Goal: Communication & Community: Connect with others

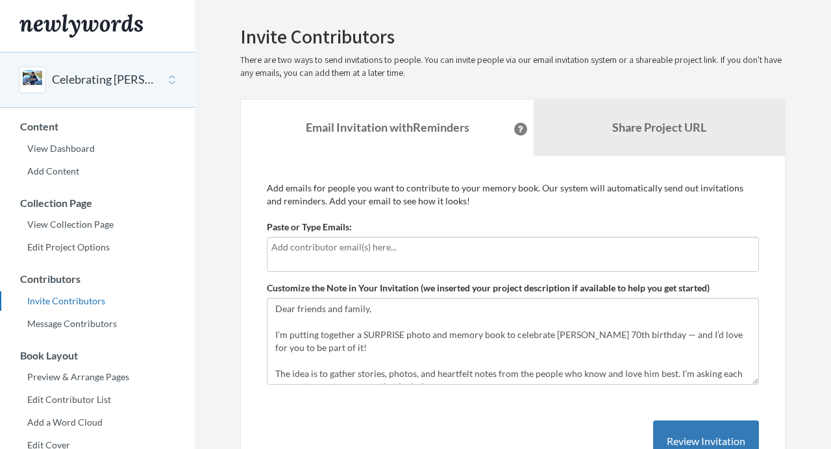
click at [287, 250] on input "text" at bounding box center [512, 247] width 483 height 14
type input "[PERSON_NAME][EMAIL_ADDRESS][DOMAIN_NAME]"
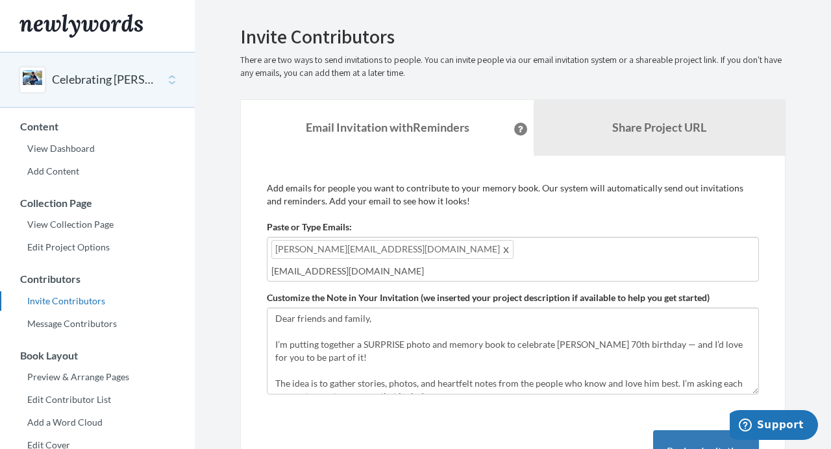
type input "[EMAIL_ADDRESS][DOMAIN_NAME]"
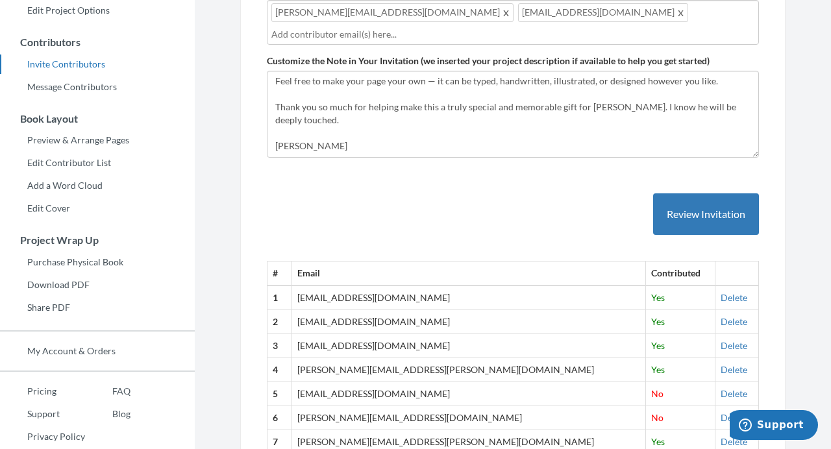
scroll to position [242, 0]
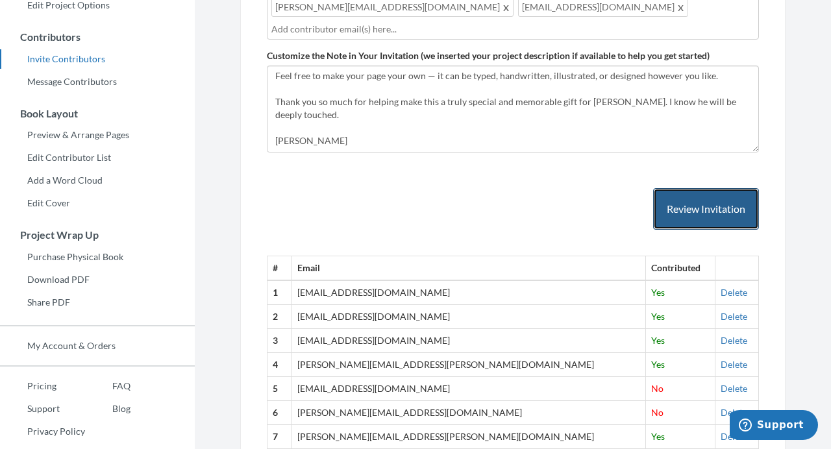
click at [687, 203] on button "Review Invitation" at bounding box center [706, 209] width 106 height 42
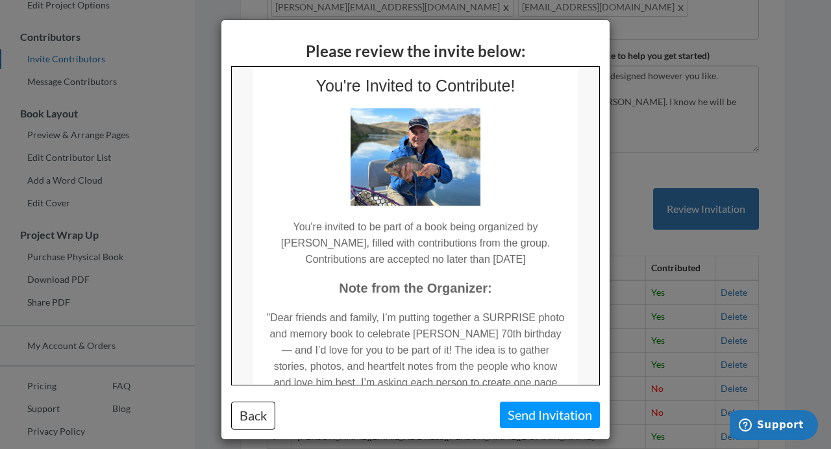
scroll to position [38, 0]
click at [507, 258] on td "You're invited to be part of a book being organized by [PERSON_NAME], filled wi…" at bounding box center [414, 235] width 324 height 62
click at [252, 417] on button "Back" at bounding box center [253, 416] width 44 height 28
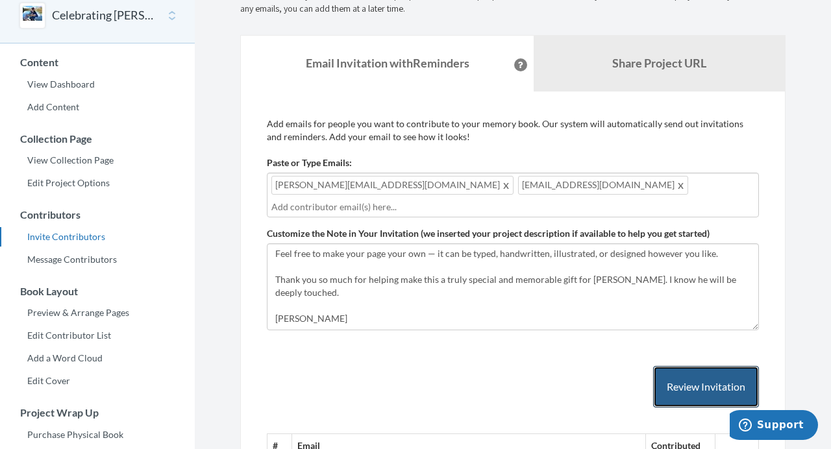
scroll to position [69, 0]
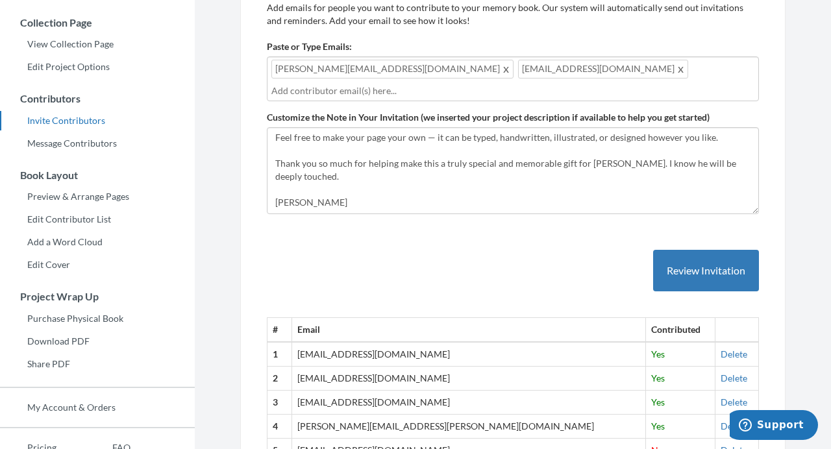
scroll to position [185, 0]
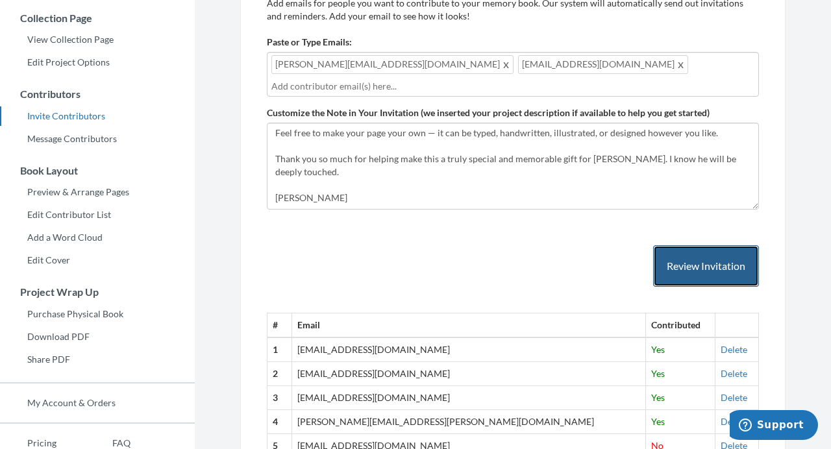
click at [706, 258] on button "Review Invitation" at bounding box center [706, 266] width 106 height 42
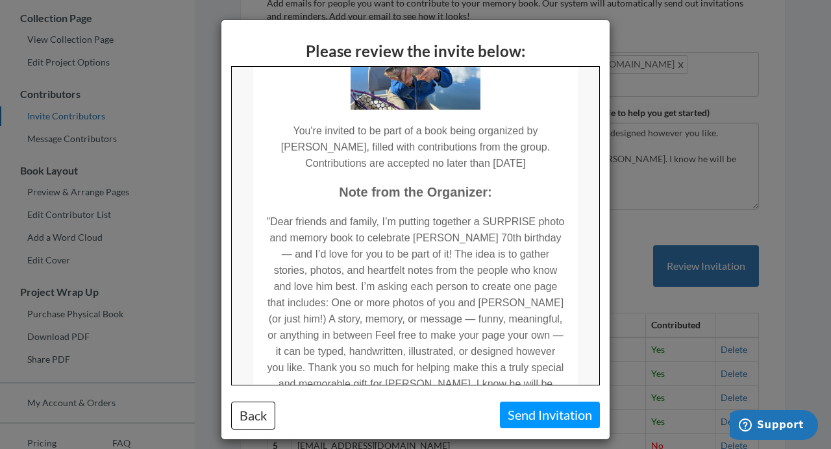
scroll to position [135, 0]
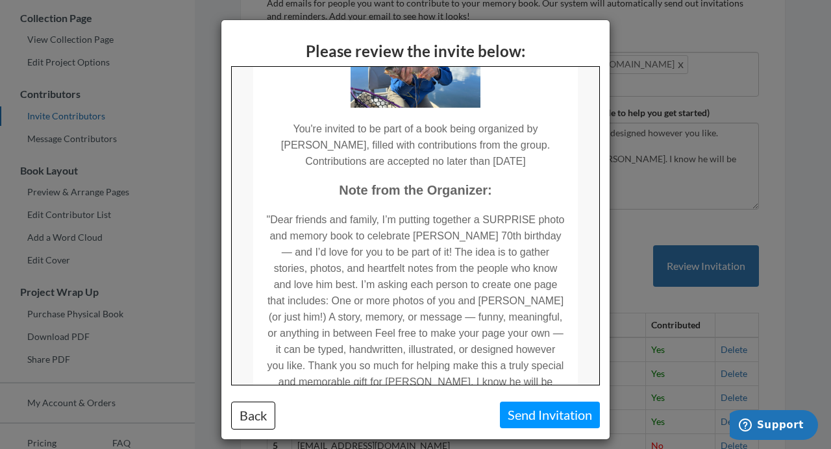
click at [506, 154] on td "You're invited to be part of a book being organized by [PERSON_NAME], filled wi…" at bounding box center [414, 138] width 324 height 62
click at [503, 155] on td "You're invited to be part of a book being organized by [PERSON_NAME], filled wi…" at bounding box center [414, 138] width 324 height 62
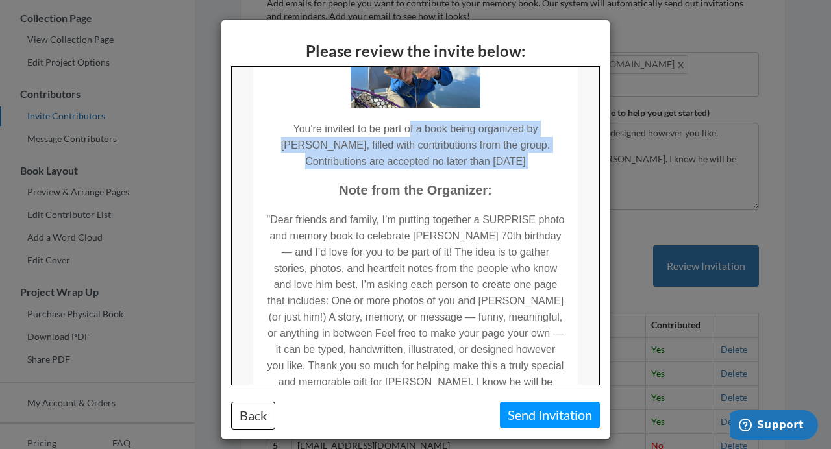
click at [503, 155] on td "You're invited to be part of a book being organized by [PERSON_NAME], filled wi…" at bounding box center [414, 138] width 324 height 62
click at [505, 160] on td "You're invited to be part of a book being organized by [PERSON_NAME], filled wi…" at bounding box center [414, 138] width 324 height 62
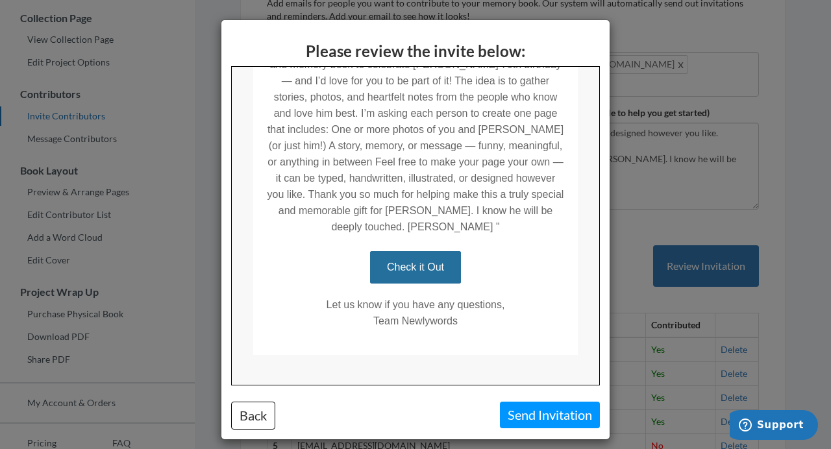
scroll to position [10, 0]
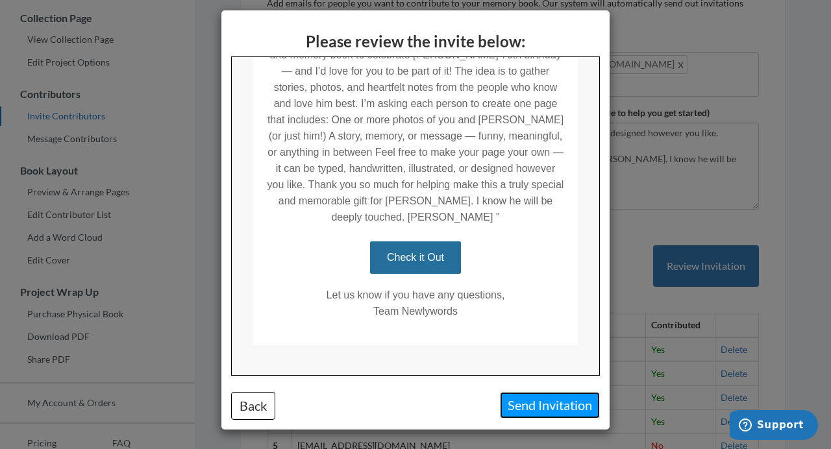
click at [528, 408] on button "Send Invitation" at bounding box center [550, 405] width 100 height 27
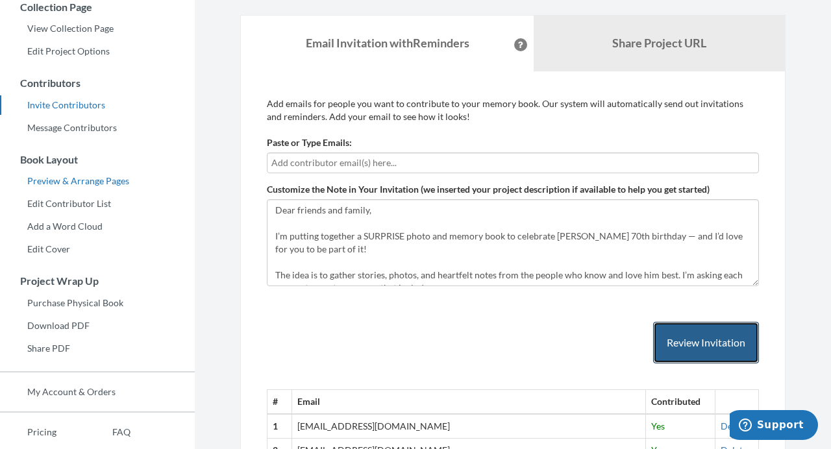
scroll to position [0, 0]
